Goal: Find contact information: Find contact information

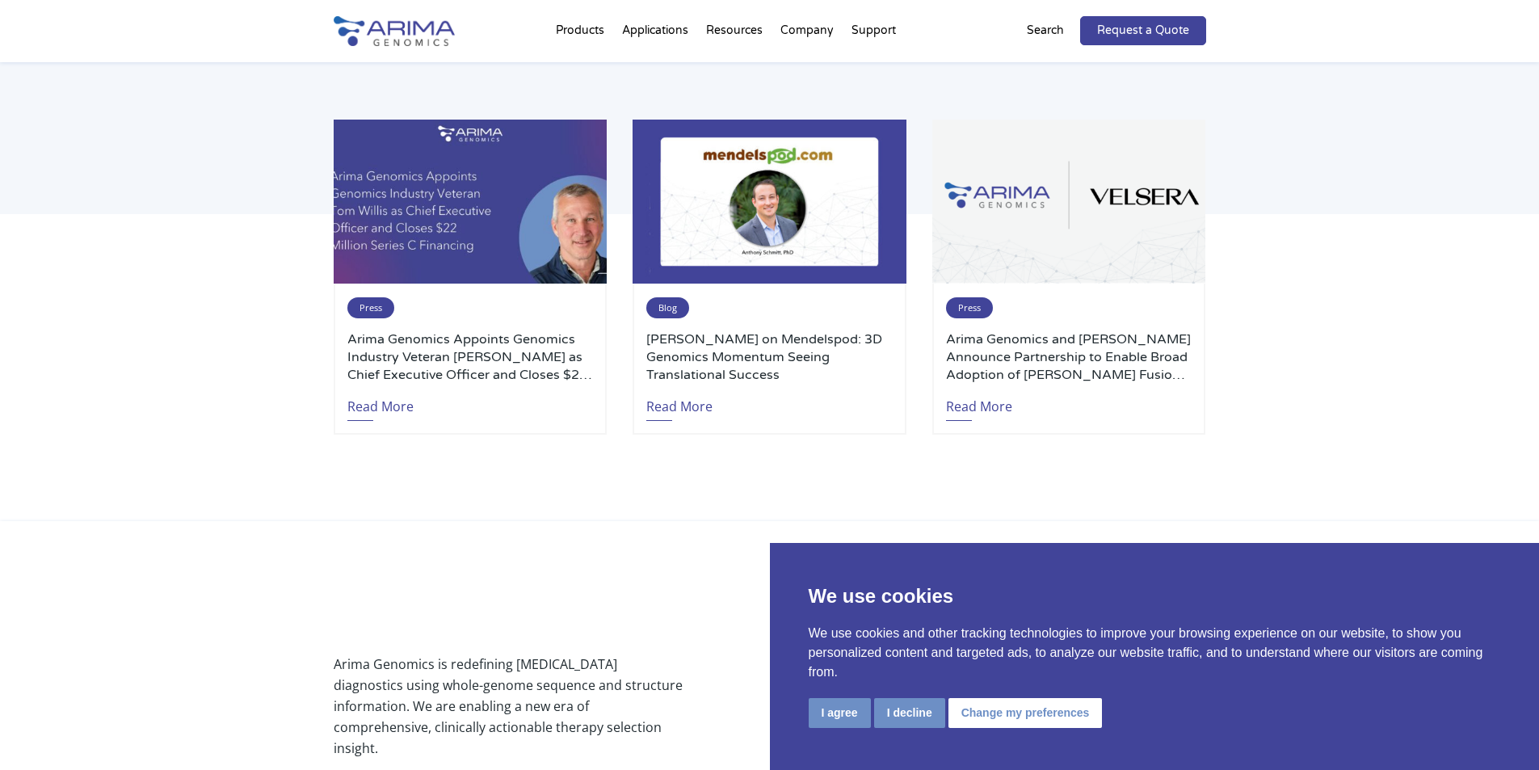
scroll to position [3766, 0]
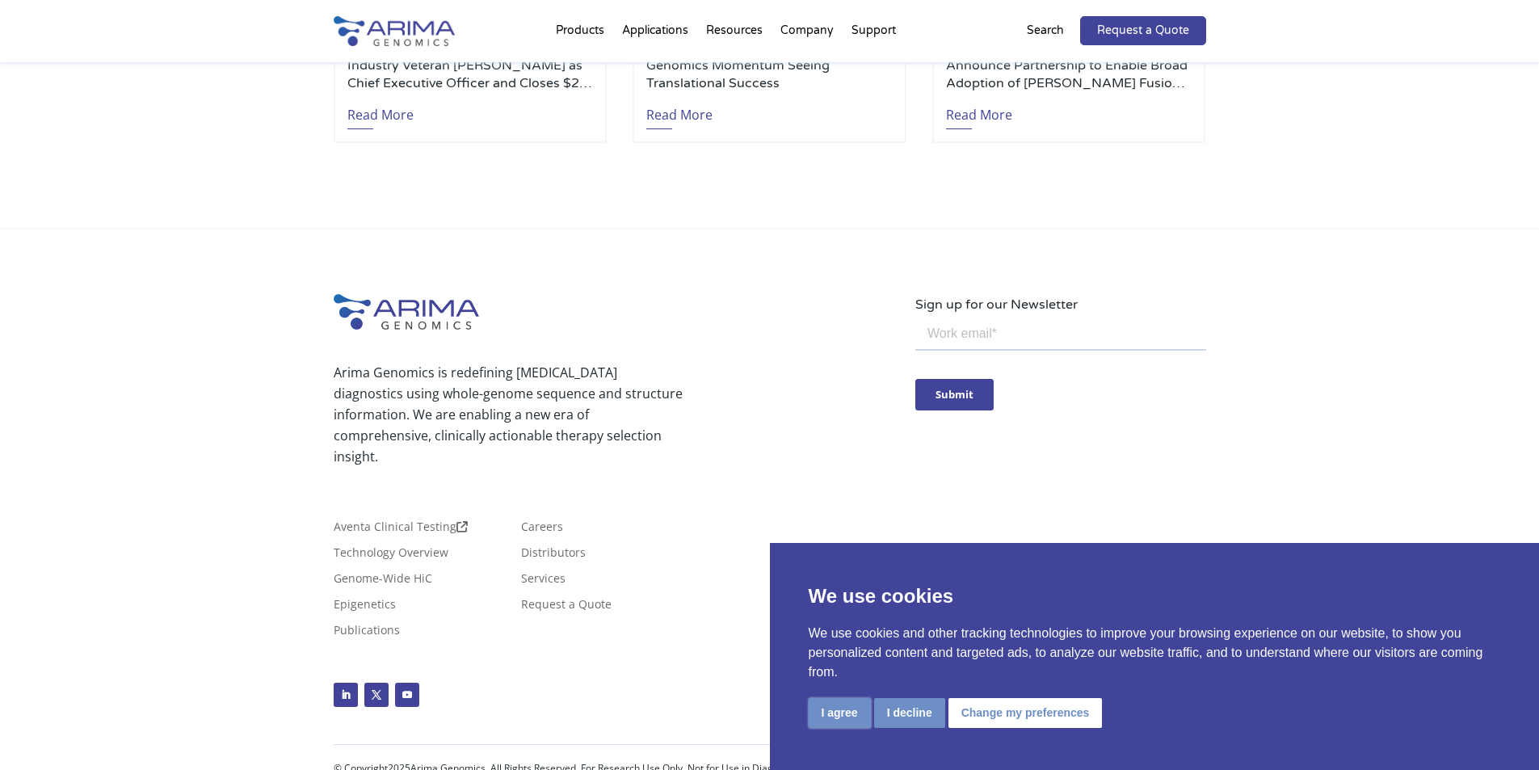
click at [821, 717] on button "I agree" at bounding box center [840, 713] width 62 height 30
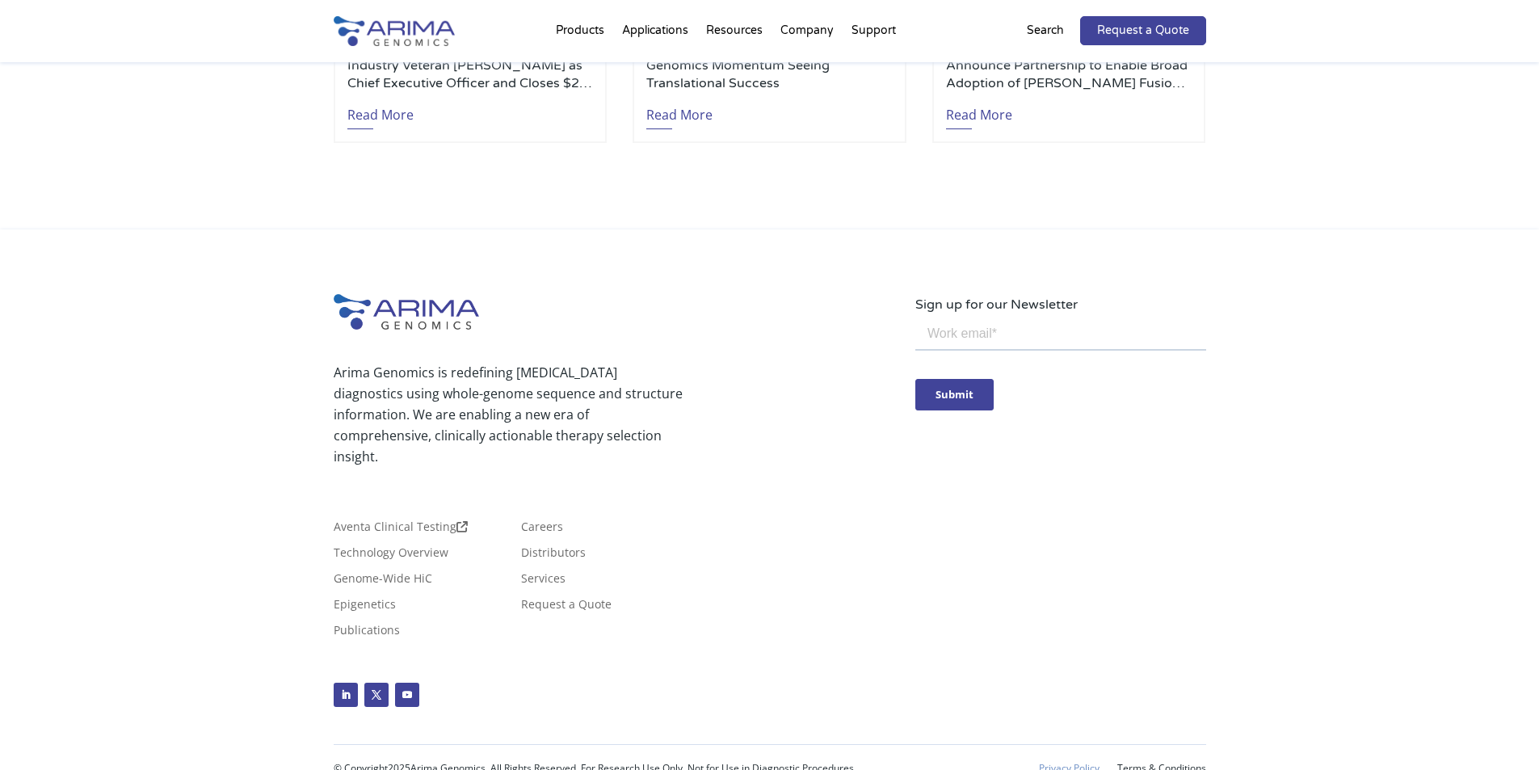
click at [1079, 763] on link "Privacy Policy" at bounding box center [1069, 768] width 61 height 11
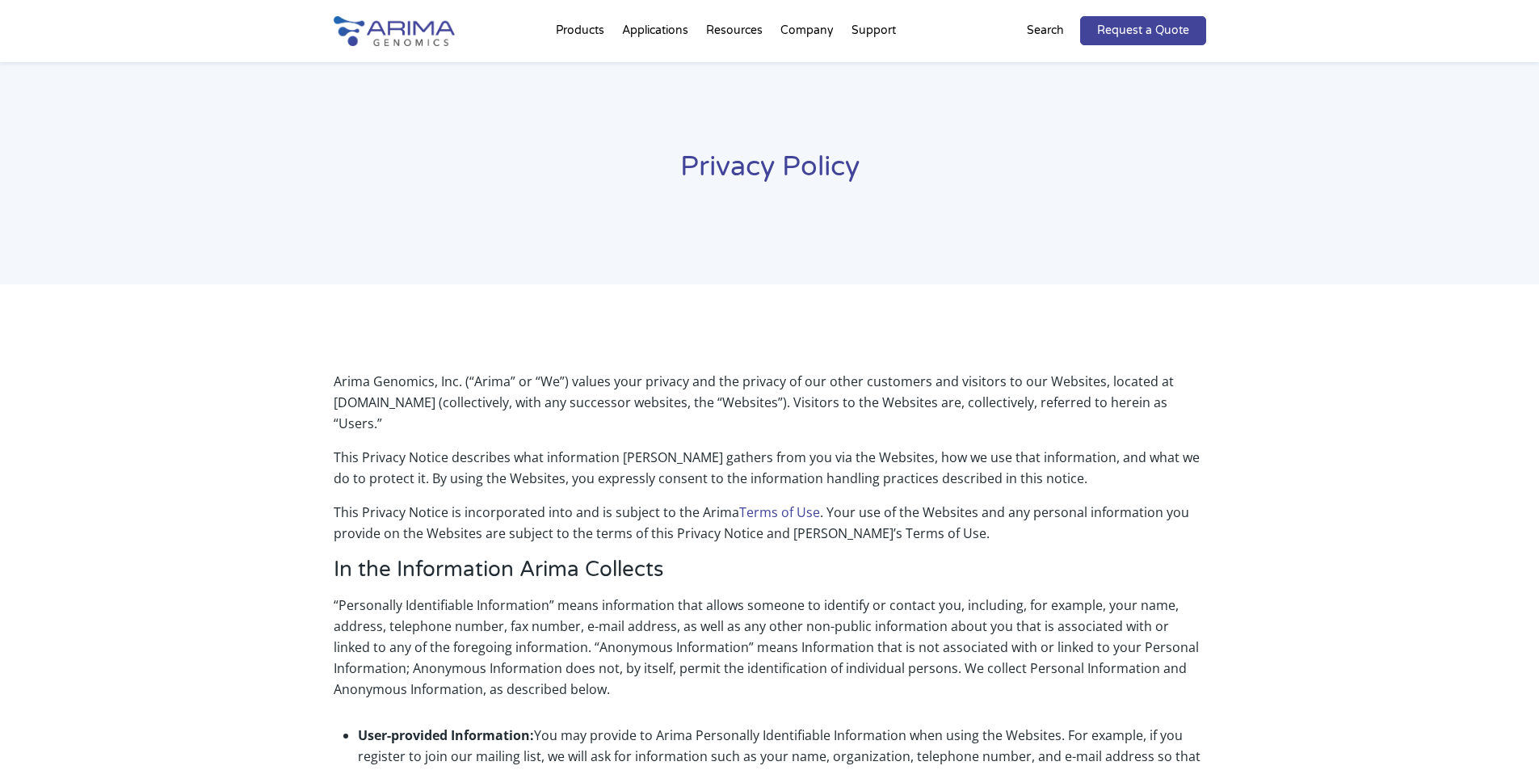
scroll to position [2406, 0]
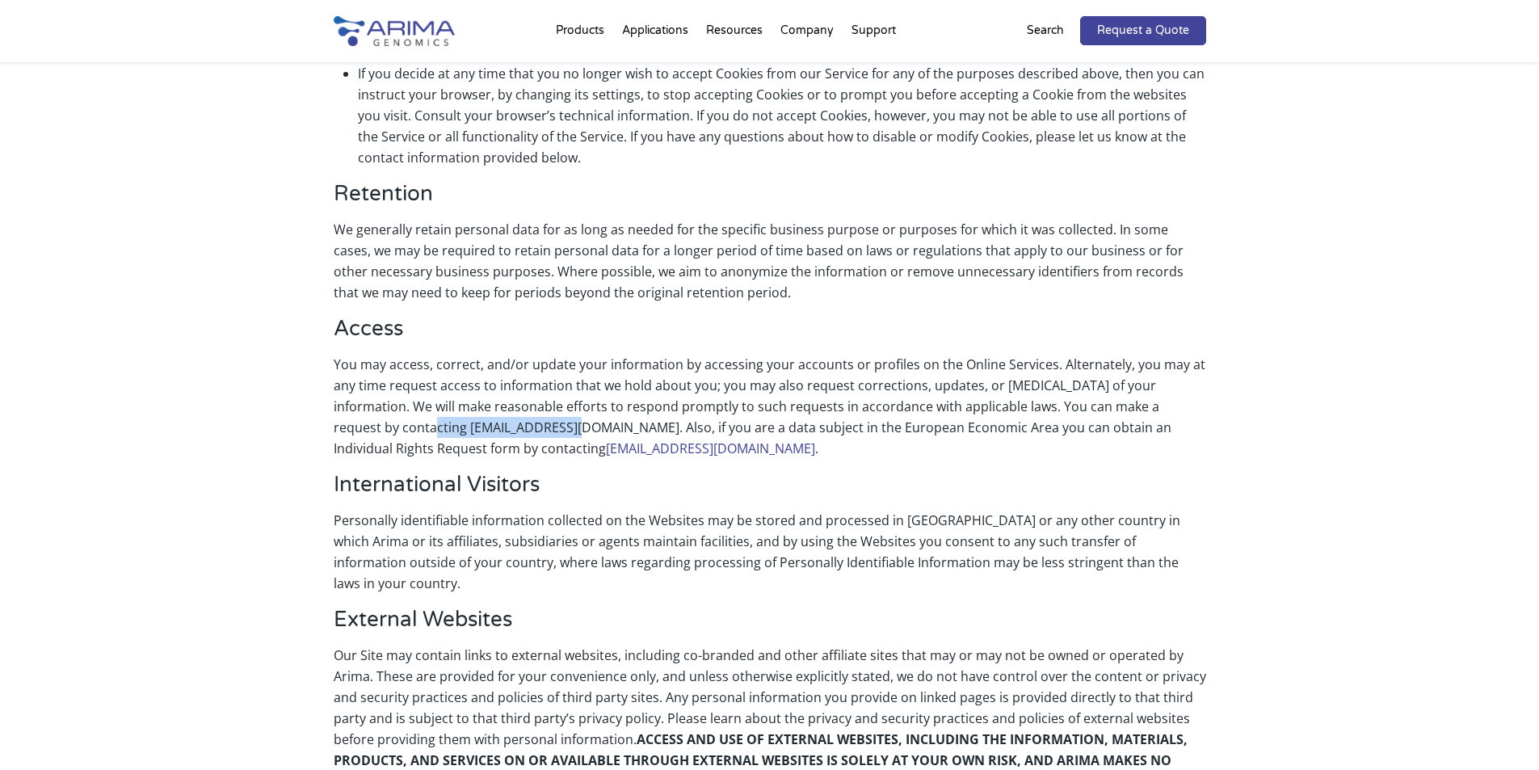
copy p "[EMAIL_ADDRESS][DOMAIN_NAME]"
drag, startPoint x: 487, startPoint y: 385, endPoint x: 479, endPoint y: 375, distance: 12.6
